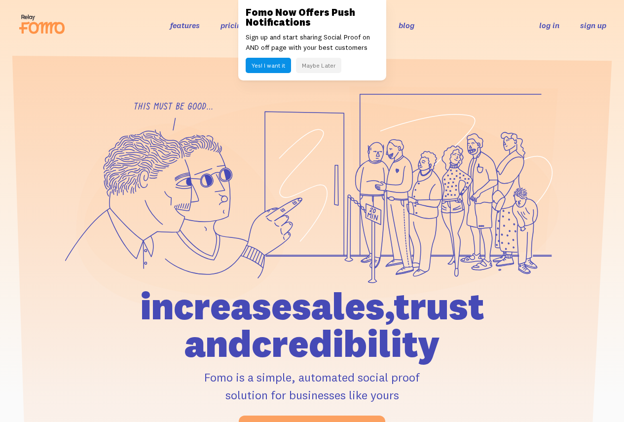
click at [587, 25] on link "sign up" at bounding box center [593, 25] width 26 height 10
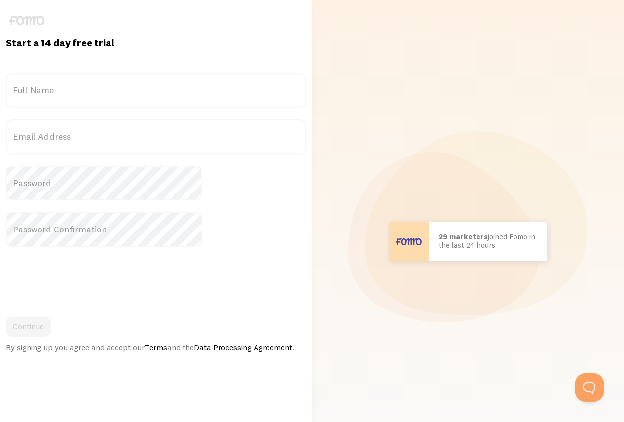
click at [99, 94] on label "Full Name" at bounding box center [156, 90] width 300 height 35
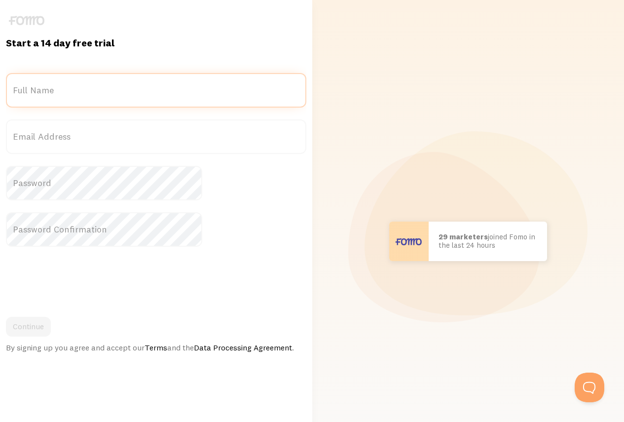
click at [99, 94] on input "Full Name" at bounding box center [156, 90] width 300 height 35
type input "[PERSON_NAME]"
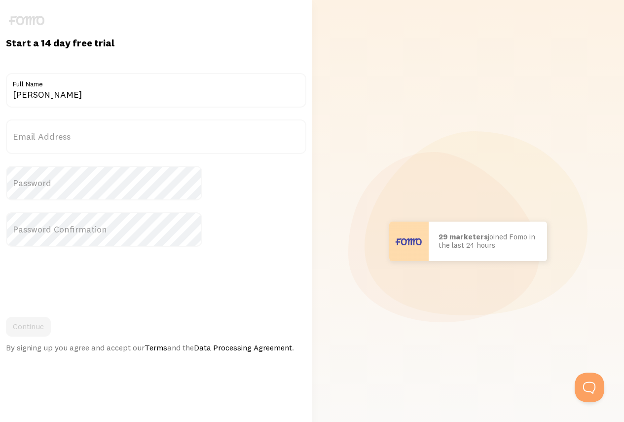
click at [100, 134] on label "Email Address" at bounding box center [156, 136] width 300 height 35
click at [100, 134] on input "Email Address" at bounding box center [156, 136] width 300 height 35
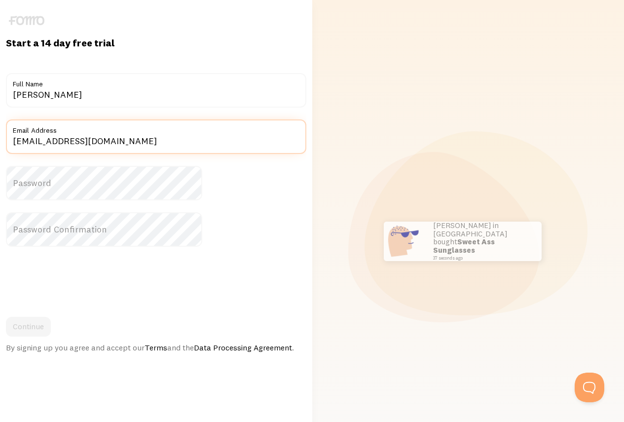
type input "terrence_cherry@yahoo.com"
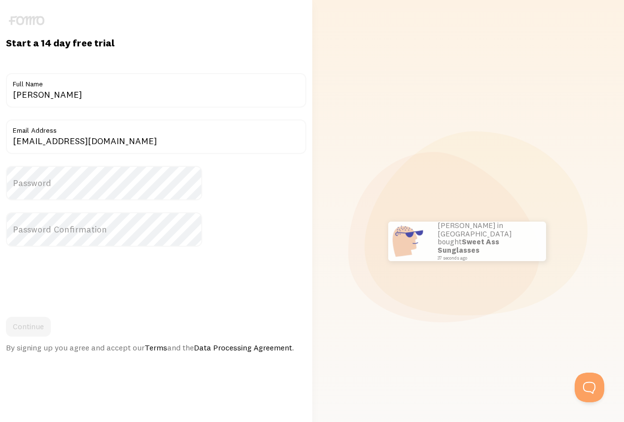
click at [95, 187] on label "Password" at bounding box center [156, 183] width 300 height 35
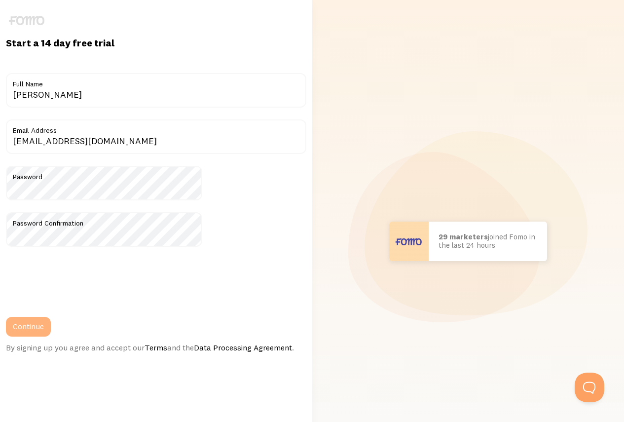
click at [51, 327] on button "Continue" at bounding box center [28, 327] width 45 height 20
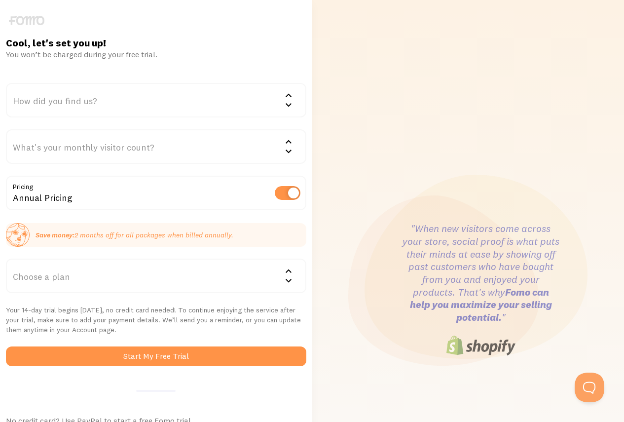
click at [275, 193] on label at bounding box center [288, 193] width 26 height 14
click at [275, 193] on input "checkbox" at bounding box center [288, 193] width 26 height 14
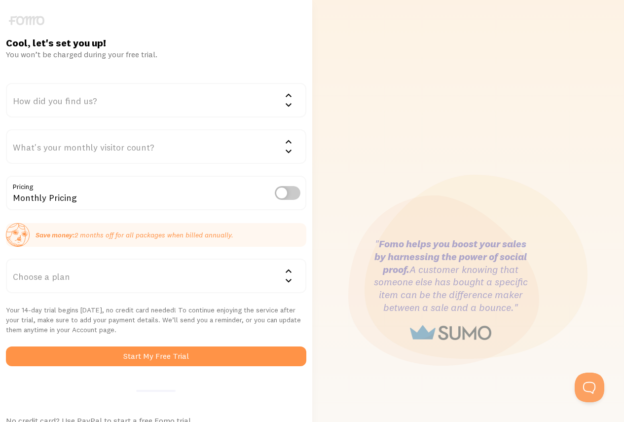
click at [275, 192] on label at bounding box center [288, 193] width 26 height 14
click at [275, 192] on input "checkbox" at bounding box center [288, 193] width 26 height 14
checkbox input "true"
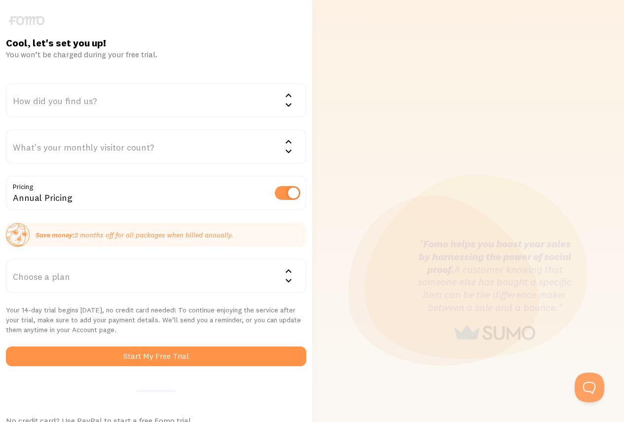
click at [283, 275] on icon at bounding box center [289, 271] width 12 height 12
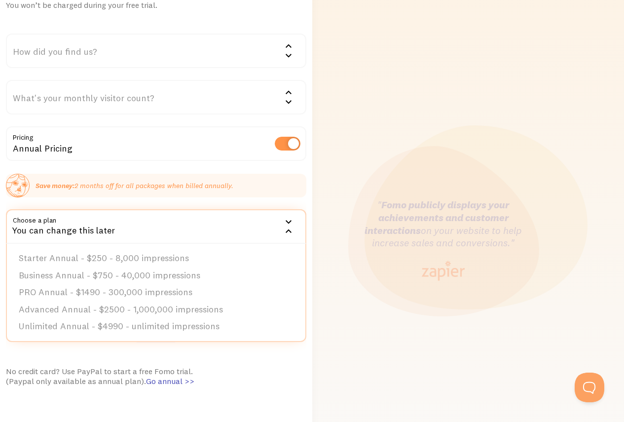
click at [283, 233] on icon at bounding box center [289, 231] width 12 height 12
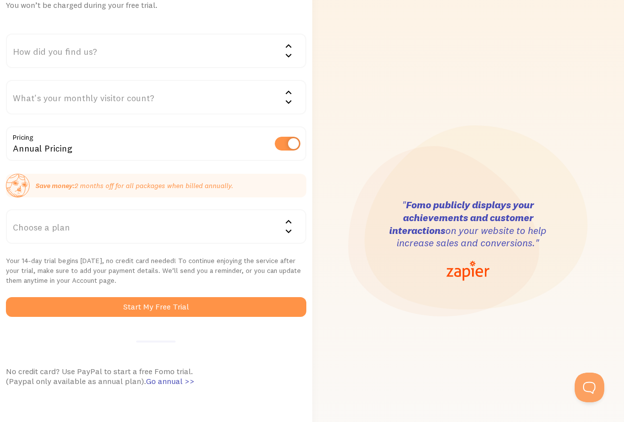
click at [283, 230] on icon at bounding box center [289, 231] width 12 height 12
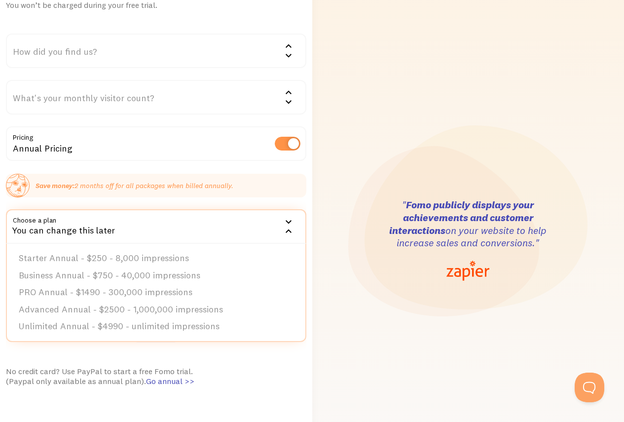
click at [283, 220] on icon at bounding box center [289, 222] width 12 height 12
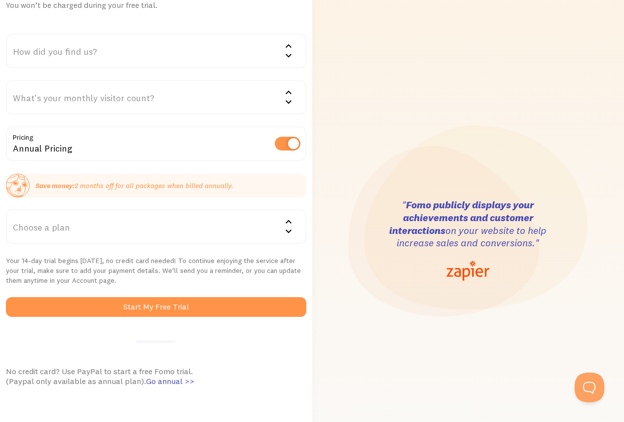
click at [283, 220] on icon at bounding box center [289, 222] width 12 height 12
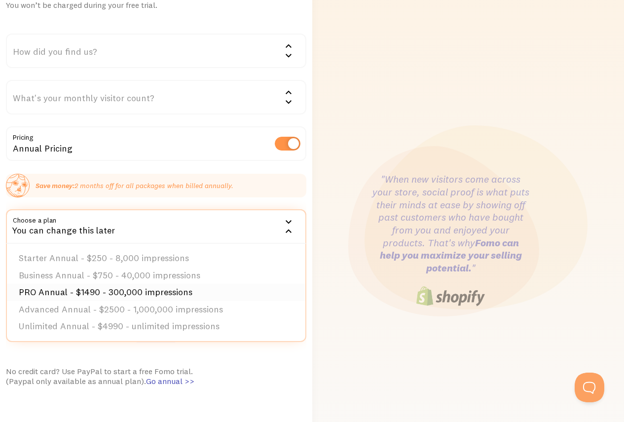
scroll to position [54, 0]
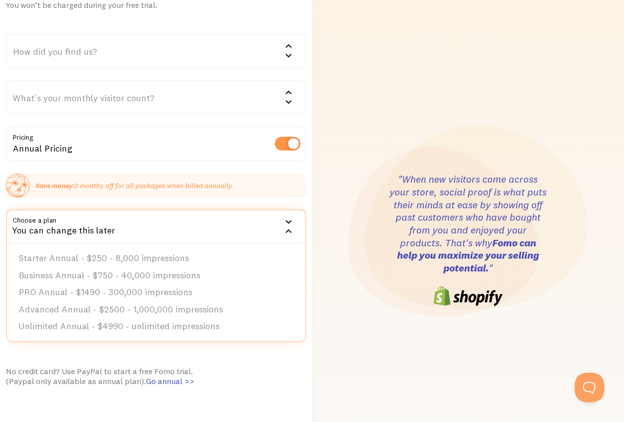
click at [281, 258] on div "Cool, let's set you up! You won’t be charged during your free trial. How did yo…" at bounding box center [156, 240] width 312 height 506
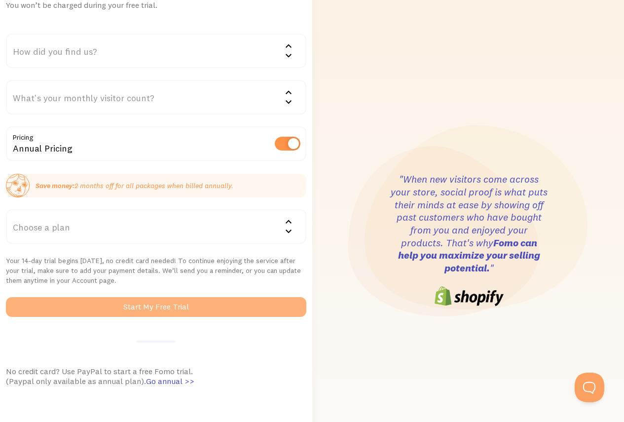
click at [145, 314] on button "Start My Free Trial" at bounding box center [156, 307] width 300 height 20
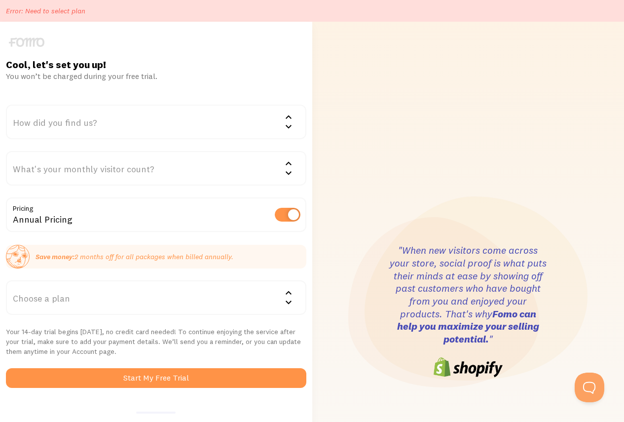
click at [283, 122] on icon at bounding box center [289, 117] width 12 height 12
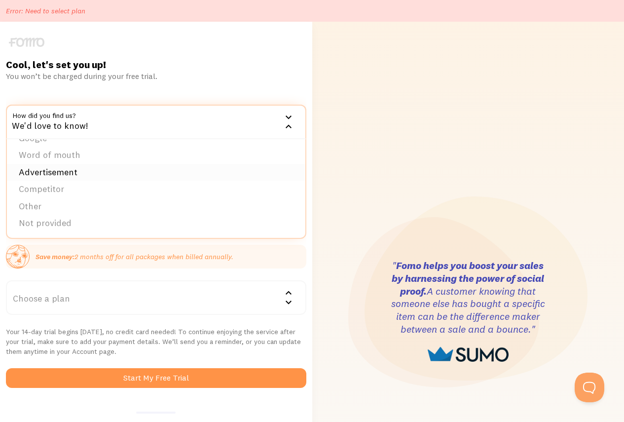
click at [109, 171] on li "Advertisement" at bounding box center [156, 172] width 298 height 17
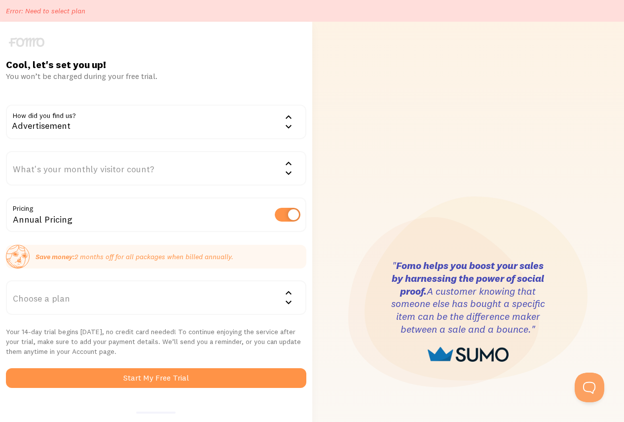
click at [283, 168] on icon at bounding box center [289, 163] width 12 height 12
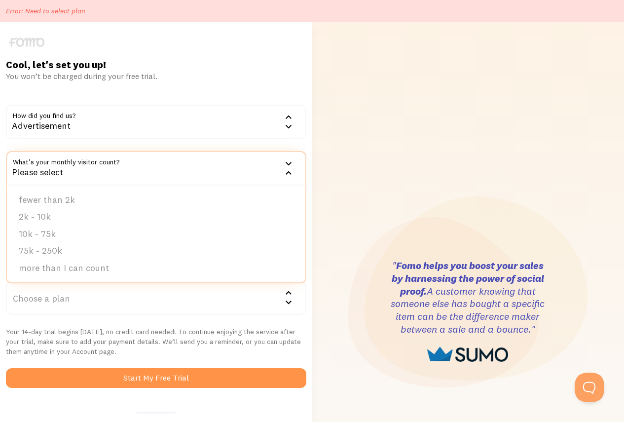
click at [288, 85] on div "Cool, let's set you up! You won’t be charged during your free trial. How did yo…" at bounding box center [156, 311] width 312 height 506
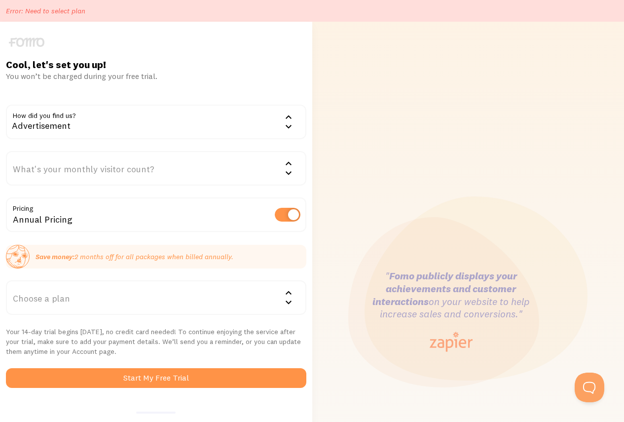
click at [286, 162] on icon at bounding box center [289, 162] width 6 height 3
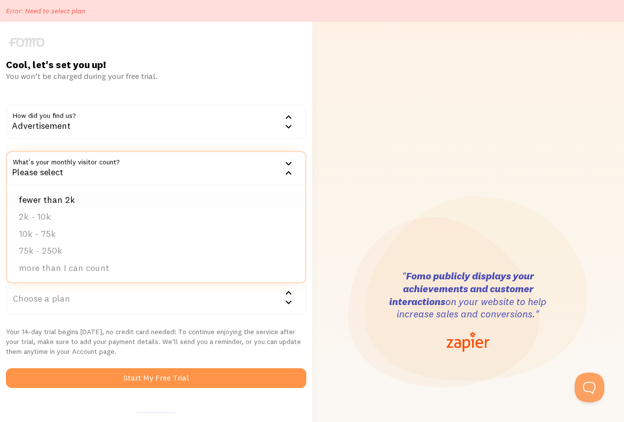
click at [94, 201] on li "fewer than 2k" at bounding box center [156, 199] width 298 height 17
